Goal: Task Accomplishment & Management: Manage account settings

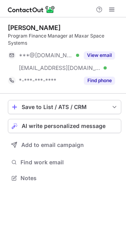
scroll to position [172, 126]
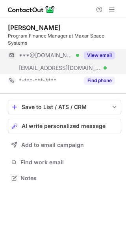
click at [104, 54] on button "View email" at bounding box center [99, 55] width 31 height 8
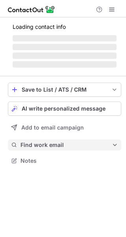
scroll to position [172, 126]
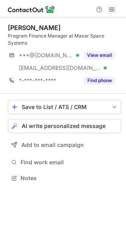
click at [116, 10] on button at bounding box center [111, 9] width 9 height 9
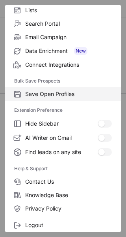
scroll to position [92, 0]
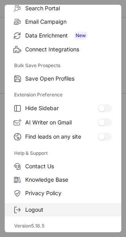
click at [43, 211] on span "Logout" at bounding box center [68, 209] width 87 height 7
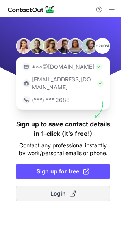
click at [71, 190] on span at bounding box center [73, 193] width 6 height 6
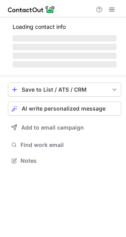
scroll to position [172, 126]
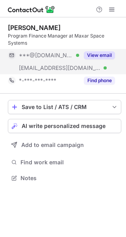
click at [100, 55] on button "View email" at bounding box center [99, 55] width 31 height 8
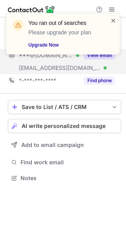
click at [114, 21] on span at bounding box center [113, 21] width 6 height 8
